Goal: Task Accomplishment & Management: Manage account settings

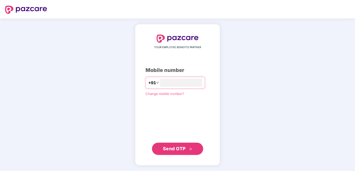
type input "**********"
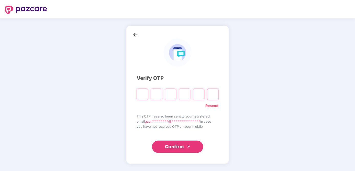
type input "*"
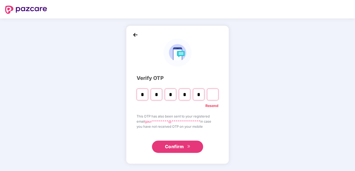
type input "*"
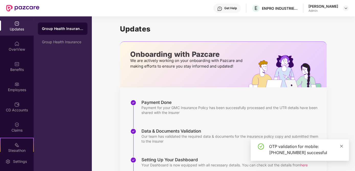
click at [342, 146] on icon "close" at bounding box center [341, 146] width 4 height 4
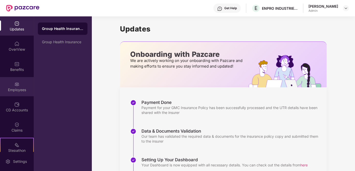
click at [16, 80] on div "Employees" at bounding box center [17, 86] width 34 height 19
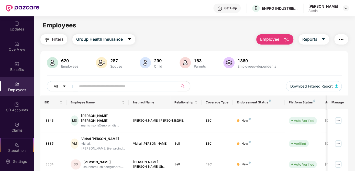
click at [105, 85] on input "text" at bounding box center [125, 86] width 92 height 8
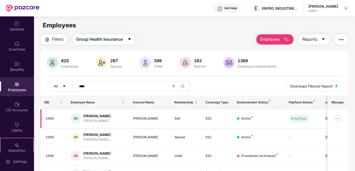
type input "****"
click at [338, 117] on img at bounding box center [338, 118] width 8 height 8
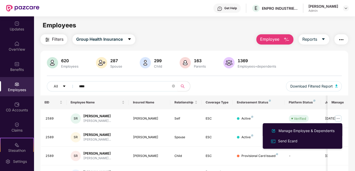
click at [298, 129] on div "Manage Employee & Dependents" at bounding box center [306, 131] width 58 height 6
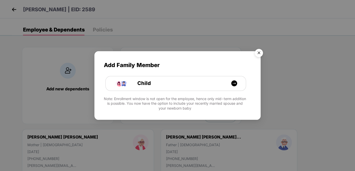
click at [258, 52] on img "Close" at bounding box center [258, 54] width 14 height 14
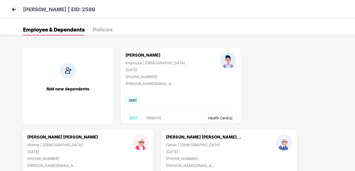
drag, startPoint x: 211, startPoint y: 115, endPoint x: 236, endPoint y: 117, distance: 25.3
click at [211, 117] on span "Health Card(s)" at bounding box center [220, 118] width 24 height 3
click at [235, 126] on img at bounding box center [234, 127] width 5 height 5
click at [346, 7] on div "[PERSON_NAME] | EID: 2589" at bounding box center [177, 9] width 355 height 18
click at [13, 8] on img at bounding box center [14, 10] width 8 height 8
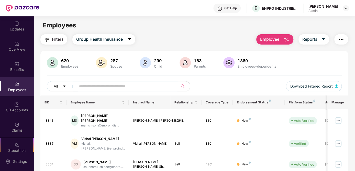
click at [106, 86] on input "text" at bounding box center [125, 86] width 92 height 8
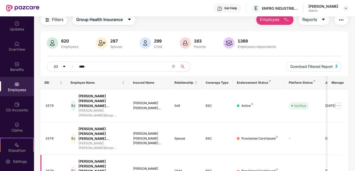
scroll to position [45, 0]
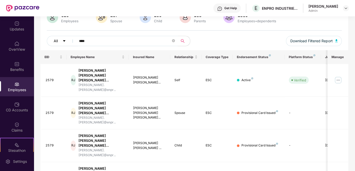
drag, startPoint x: 96, startPoint y: 41, endPoint x: 66, endPoint y: 43, distance: 30.2
click at [66, 43] on div "All ****" at bounding box center [120, 41] width 147 height 10
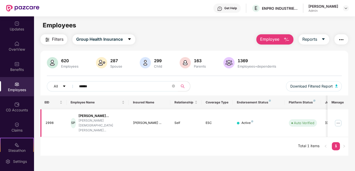
scroll to position [0, 0]
type input "******"
click at [174, 87] on icon "close-circle" at bounding box center [173, 85] width 3 height 3
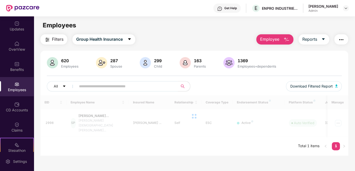
click at [239, 85] on div "All Download Filtered Report" at bounding box center [194, 88] width 295 height 14
